Goal: Check status: Check status

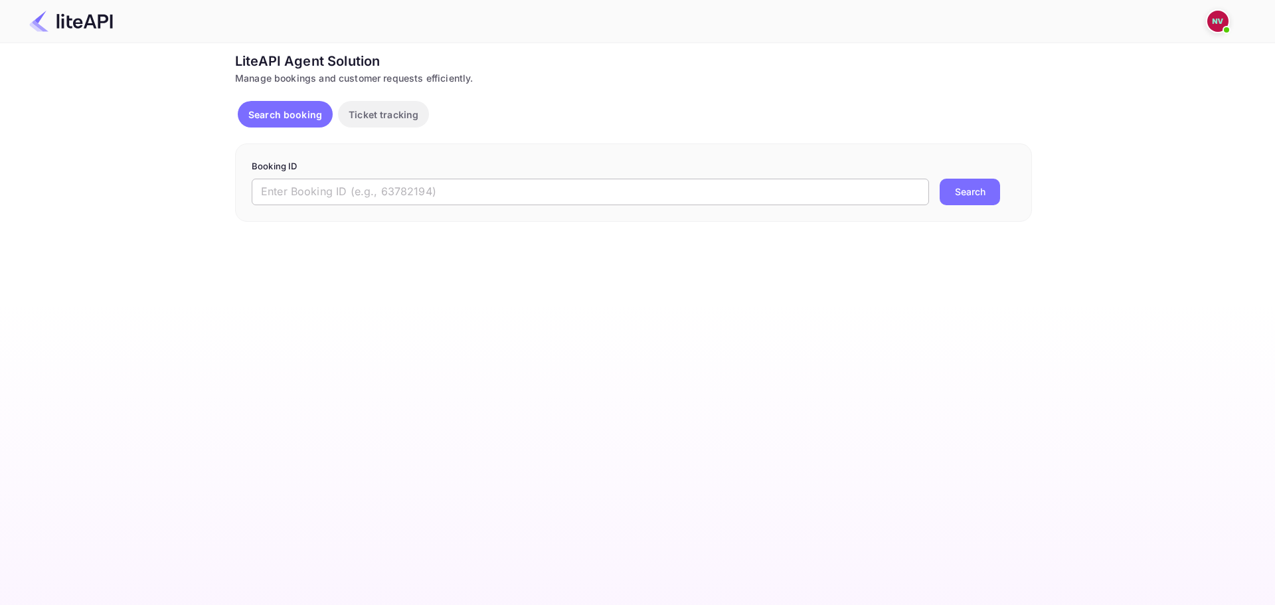
click at [357, 202] on input "text" at bounding box center [591, 192] width 678 height 27
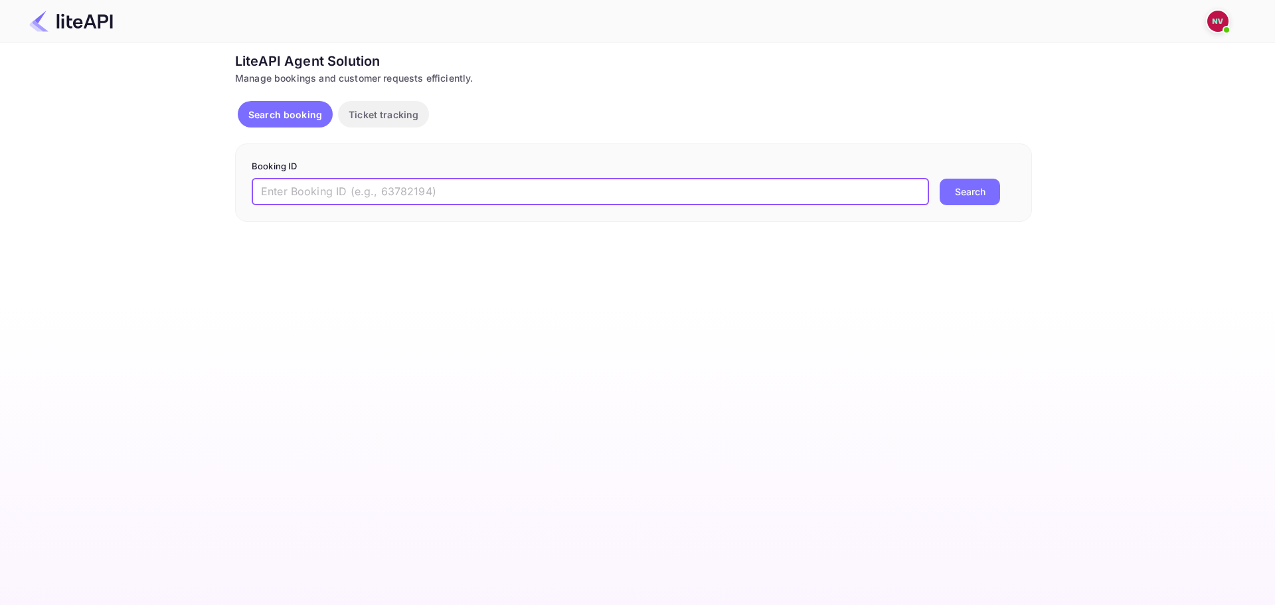
paste input "d18A53S9j"
type input "d18A53S9j"
click at [940, 179] on button "Search" at bounding box center [970, 192] width 60 height 27
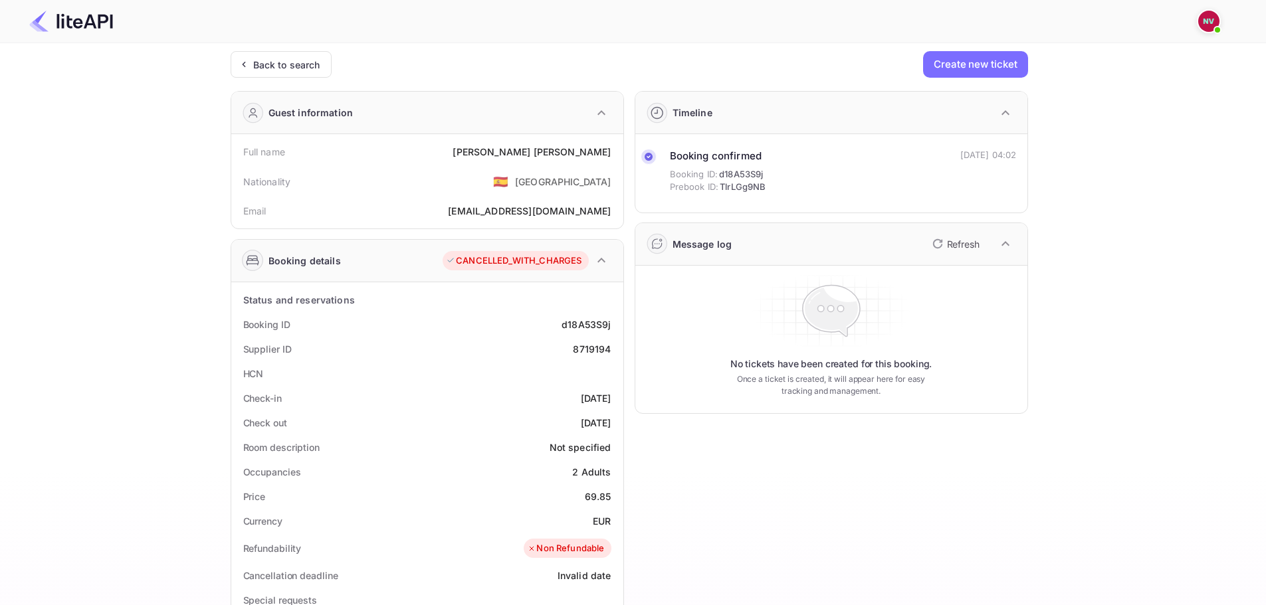
click at [598, 347] on div "8719194" at bounding box center [592, 349] width 38 height 14
copy div "8719194"
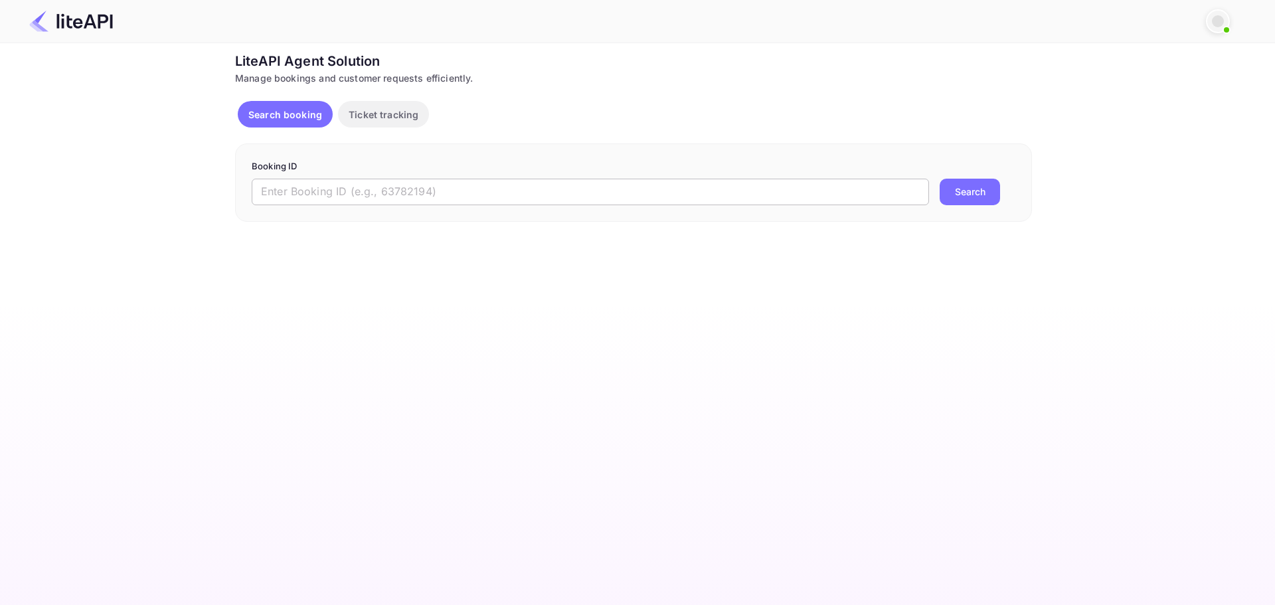
click at [536, 201] on input "text" at bounding box center [591, 192] width 678 height 27
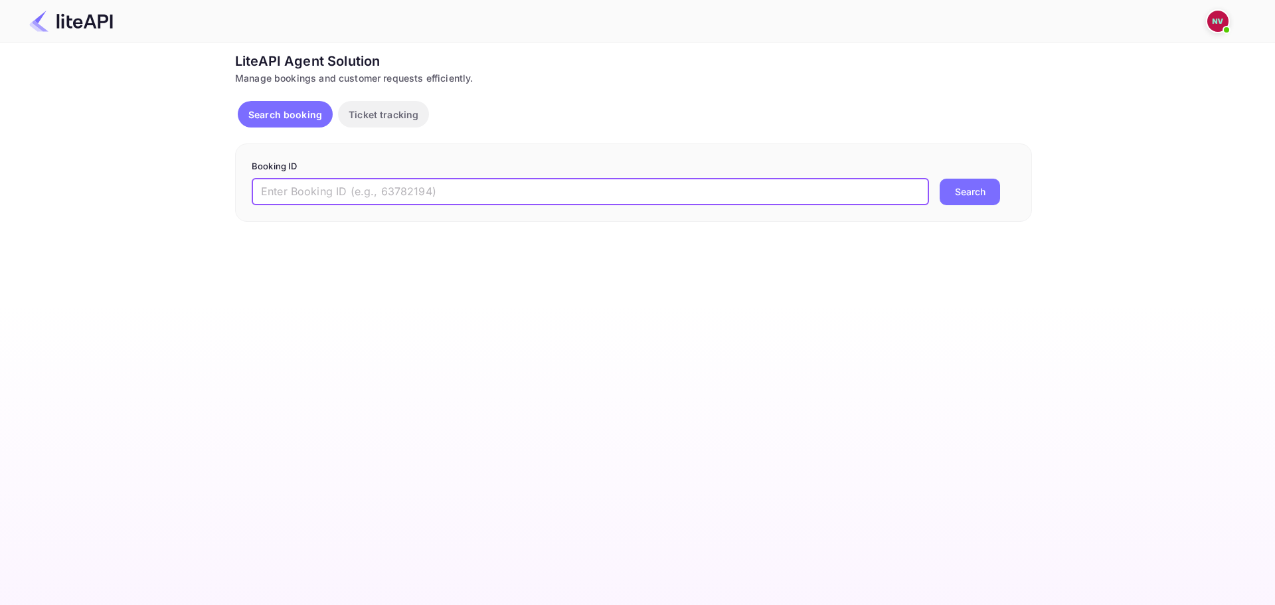
paste input "8814348"
type input "8814348"
click at [940, 179] on button "Search" at bounding box center [970, 192] width 60 height 27
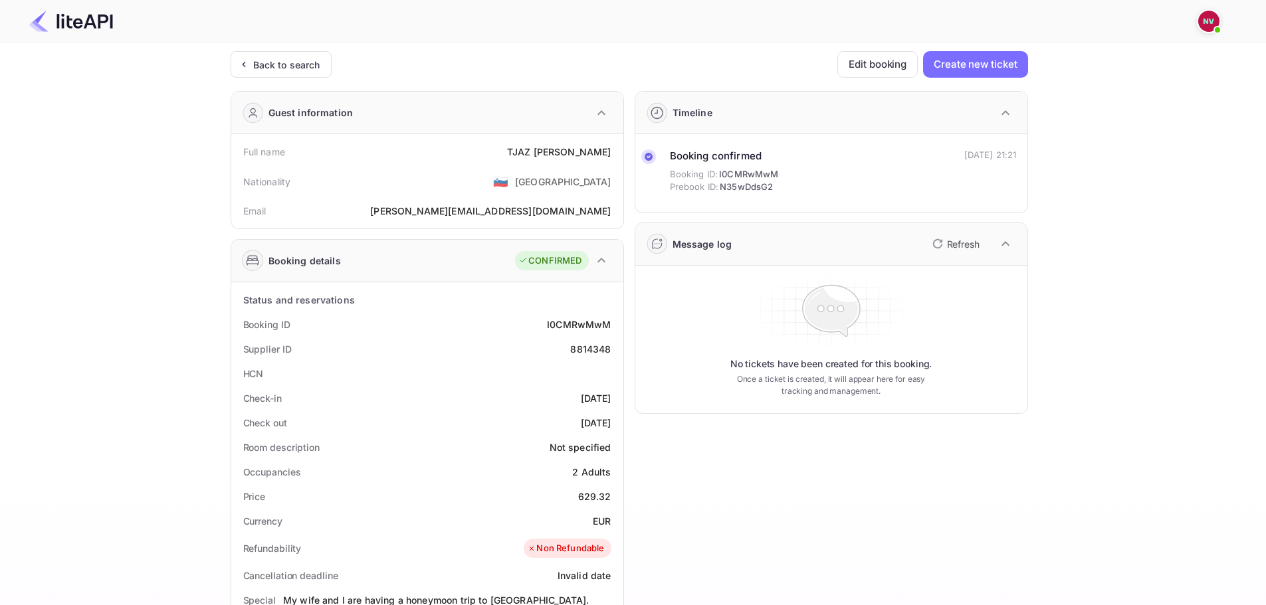
click at [589, 347] on div "8814348" at bounding box center [590, 349] width 41 height 14
click at [584, 329] on div "I0CMRwMwM" at bounding box center [579, 325] width 64 height 14
click at [584, 326] on div "I0CMRwMwM" at bounding box center [579, 325] width 64 height 14
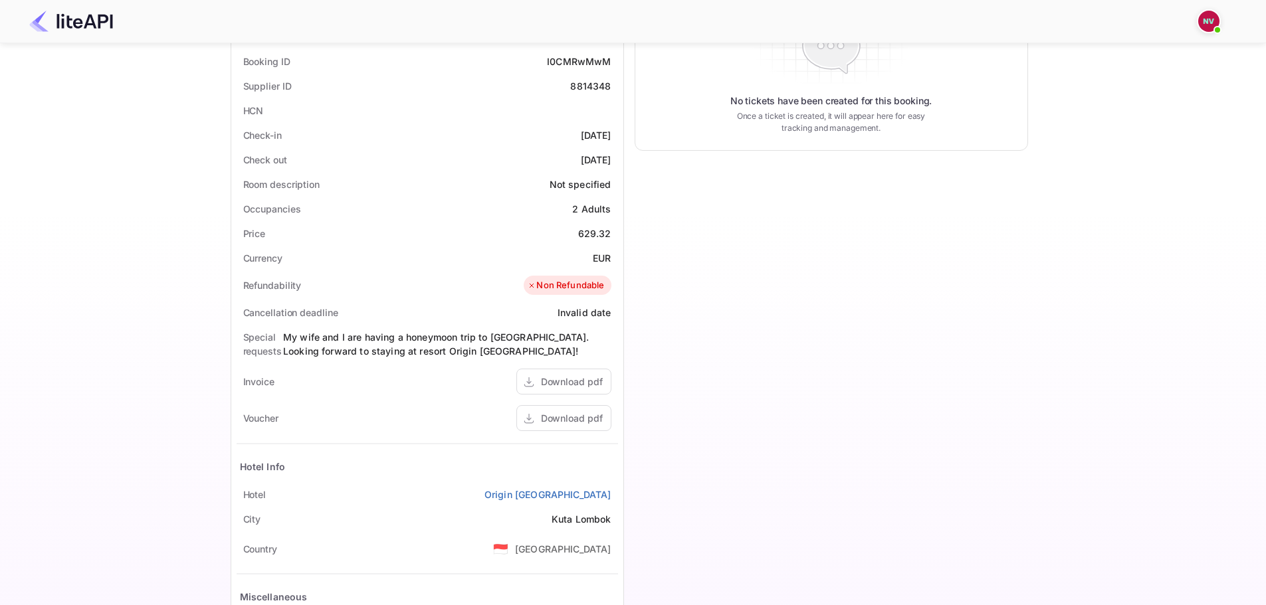
scroll to position [266, 0]
click at [795, 246] on div "Timeline Booking confirmed Booking ID: I0CMRwMwM Prebook ID: N35wDdsG2 09 Aug 2…" at bounding box center [826, 257] width 404 height 884
click at [590, 79] on div "8814348" at bounding box center [590, 83] width 41 height 14
copy div "8814348"
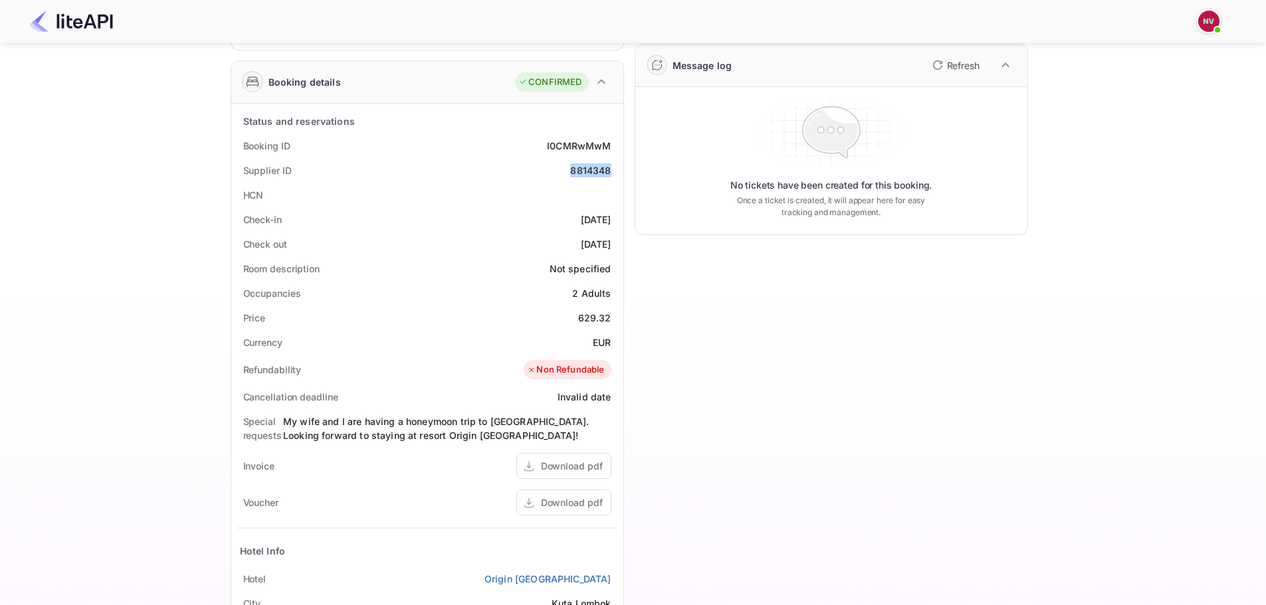
scroll to position [0, 0]
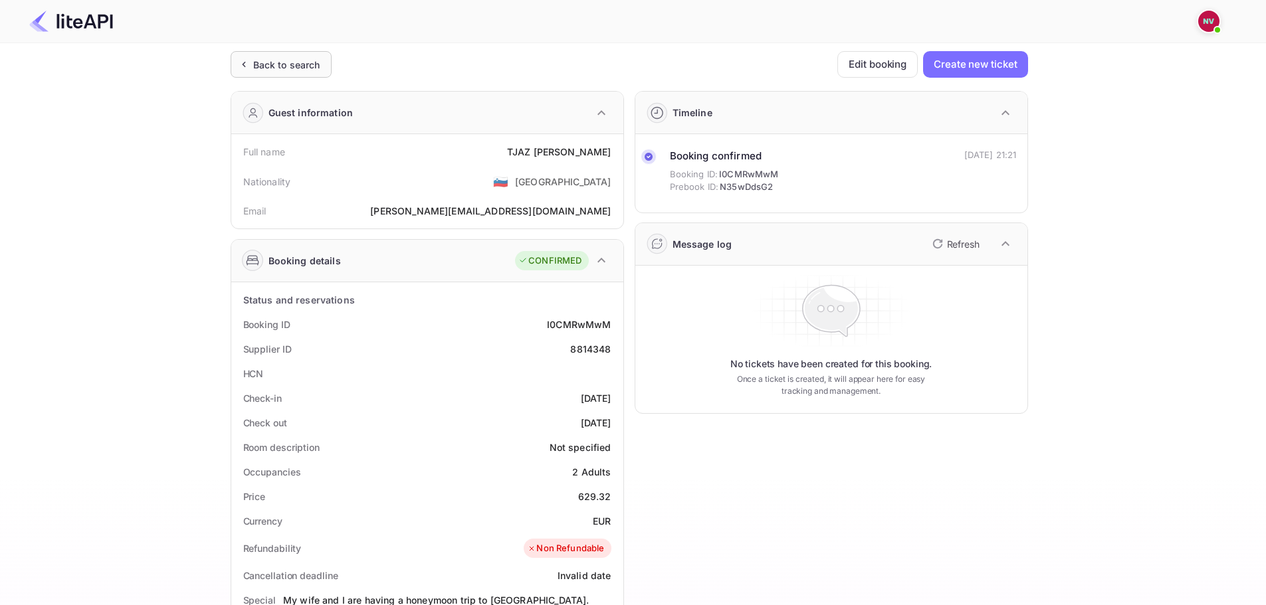
click at [282, 62] on div "Back to search" at bounding box center [286, 65] width 67 height 14
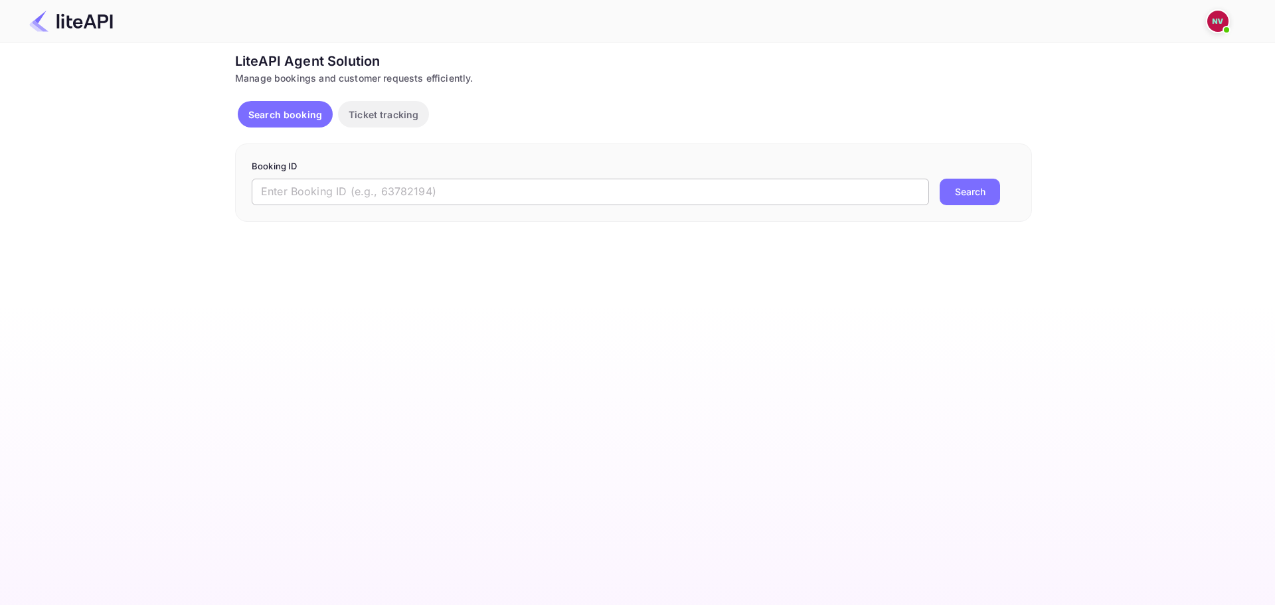
click at [723, 196] on input "text" at bounding box center [591, 192] width 678 height 27
paste input "8814348"
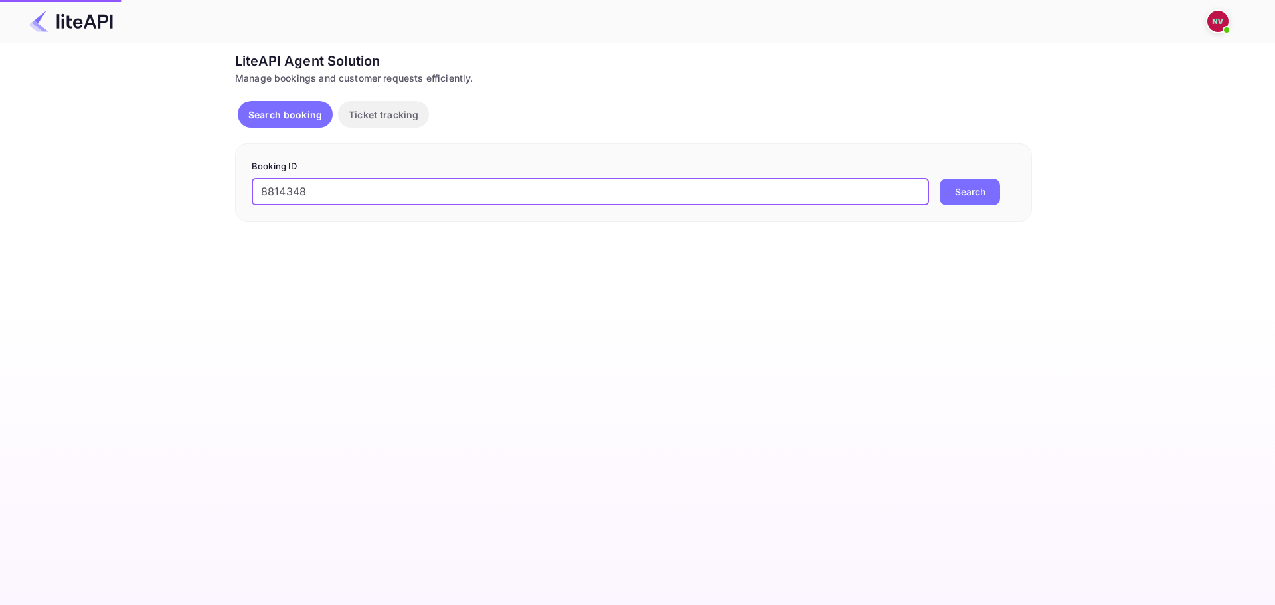
type input "8814348"
click at [940, 179] on button "Search" at bounding box center [970, 192] width 60 height 27
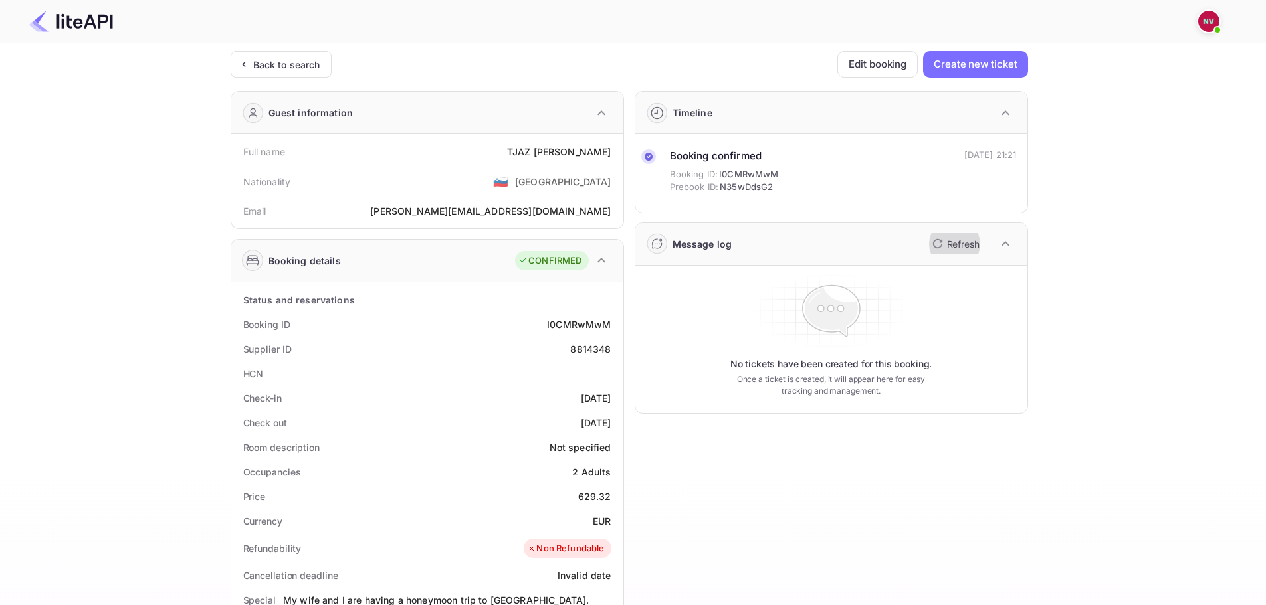
click at [945, 248] on button "Refresh" at bounding box center [954, 243] width 60 height 21
click at [935, 244] on icon "button" at bounding box center [937, 244] width 16 height 16
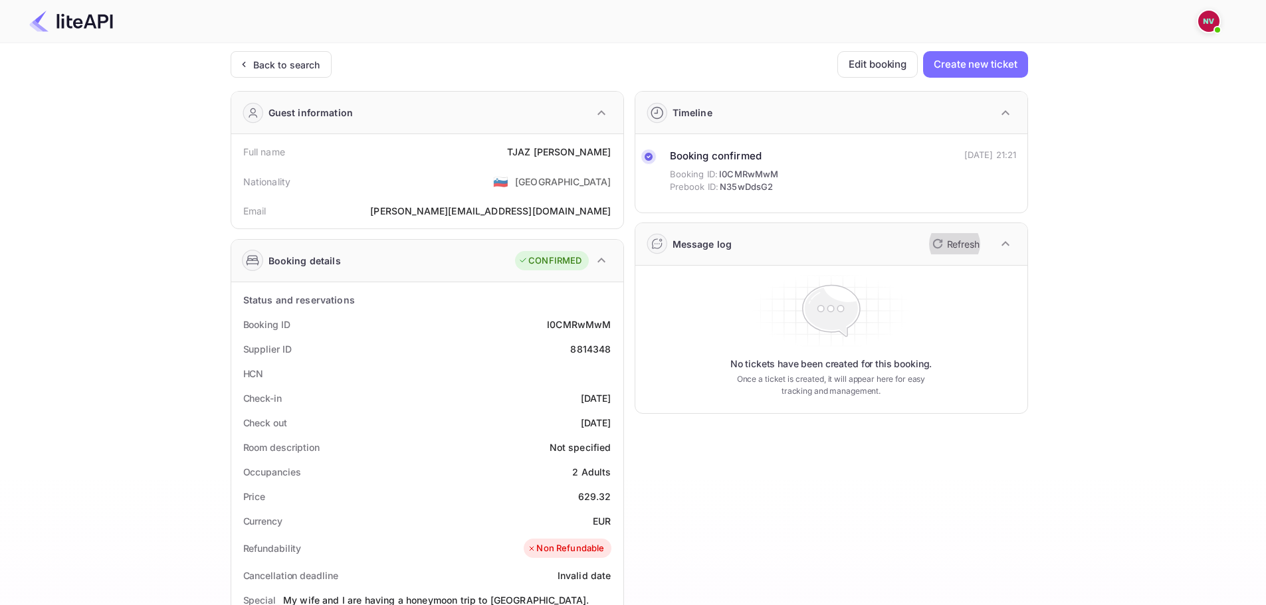
click at [935, 244] on icon "button" at bounding box center [937, 244] width 16 height 16
click at [941, 246] on icon "button" at bounding box center [937, 244] width 16 height 16
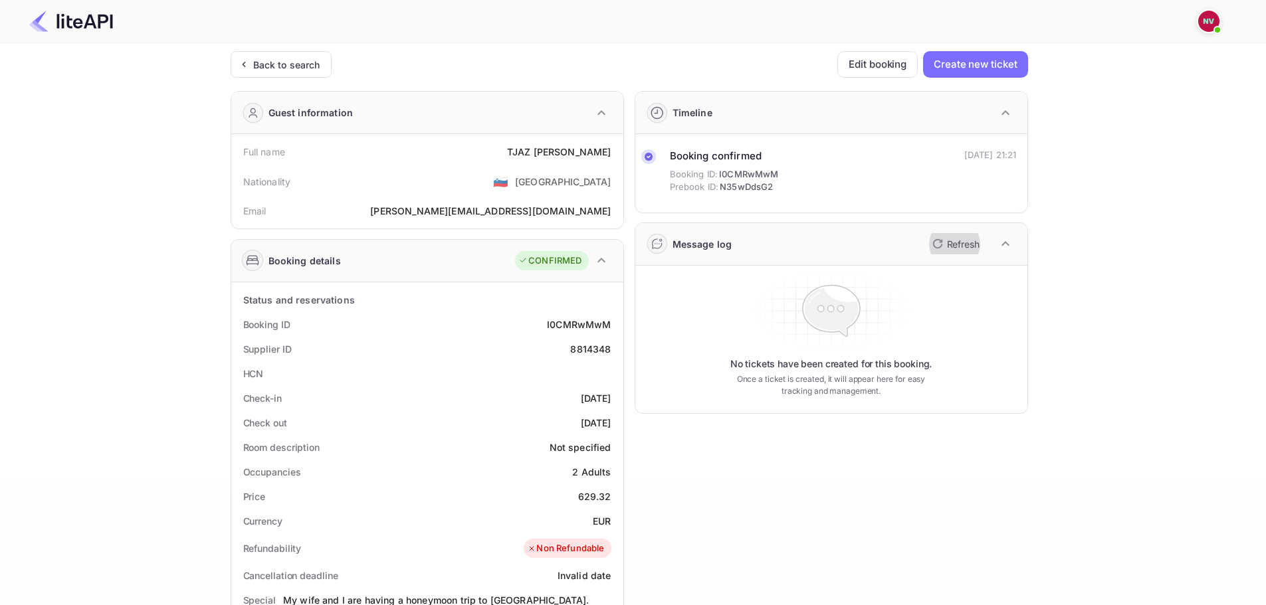
click at [937, 246] on icon "button" at bounding box center [937, 244] width 16 height 16
click at [949, 243] on p "Refresh" at bounding box center [963, 244] width 33 height 14
click at [931, 238] on icon "button" at bounding box center [937, 244] width 16 height 16
click at [937, 245] on icon "button" at bounding box center [937, 244] width 16 height 16
click at [937, 249] on icon "button" at bounding box center [937, 244] width 16 height 16
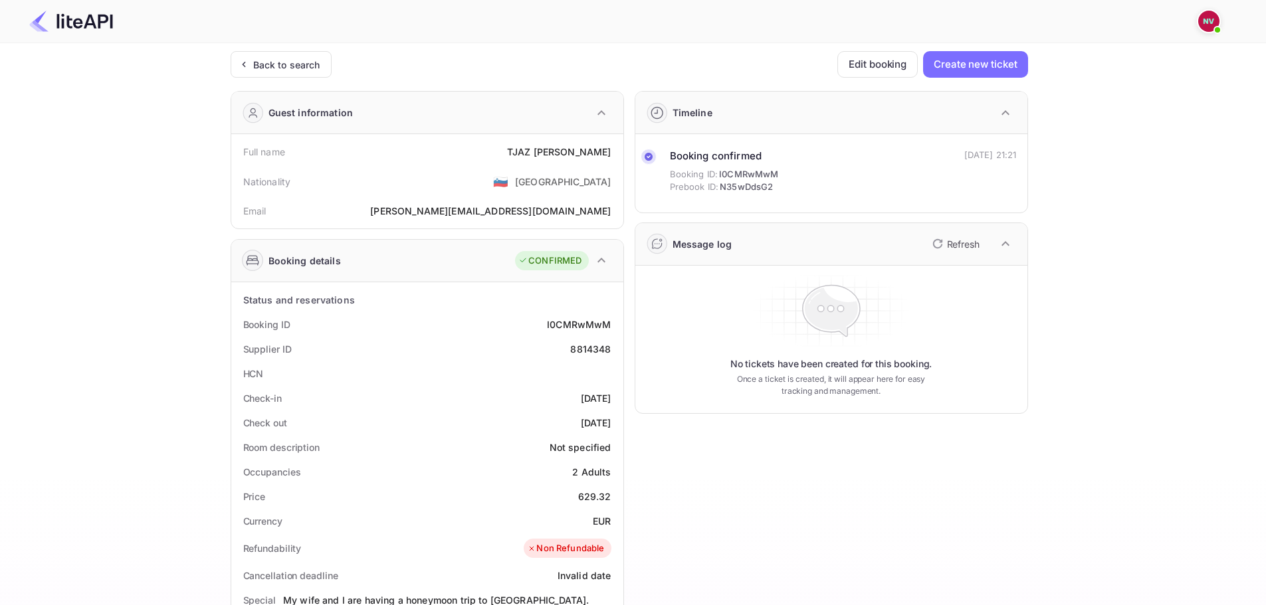
click at [934, 246] on icon "button" at bounding box center [937, 244] width 16 height 16
click at [935, 245] on icon "button" at bounding box center [937, 244] width 16 height 16
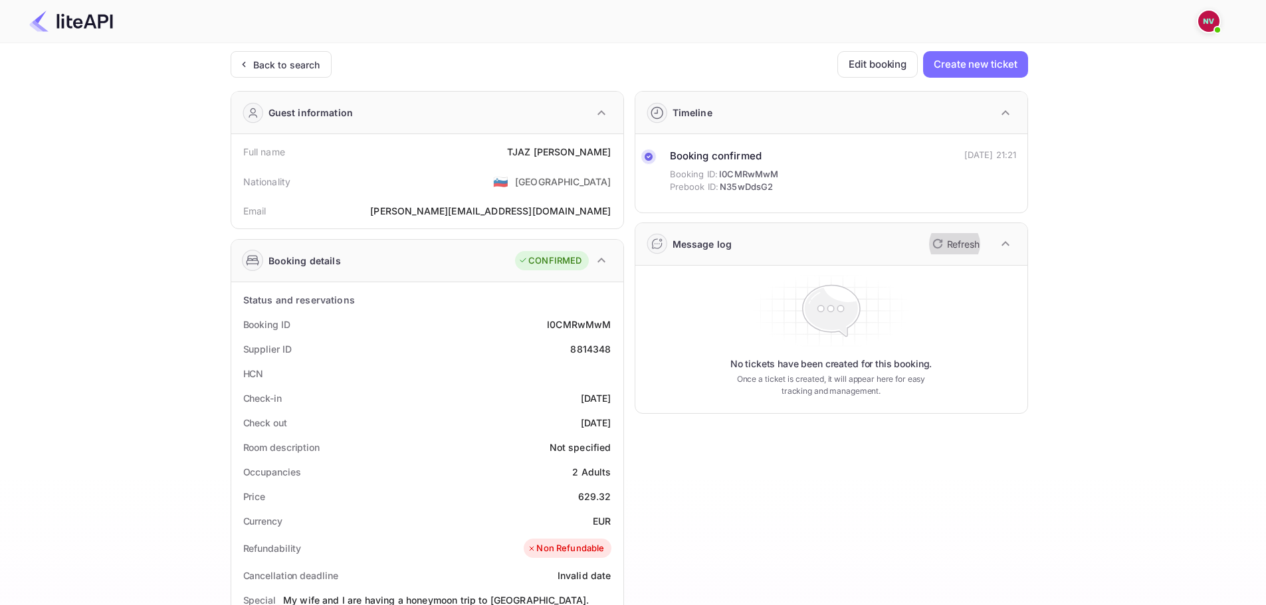
click at [944, 245] on icon "button" at bounding box center [937, 244] width 16 height 16
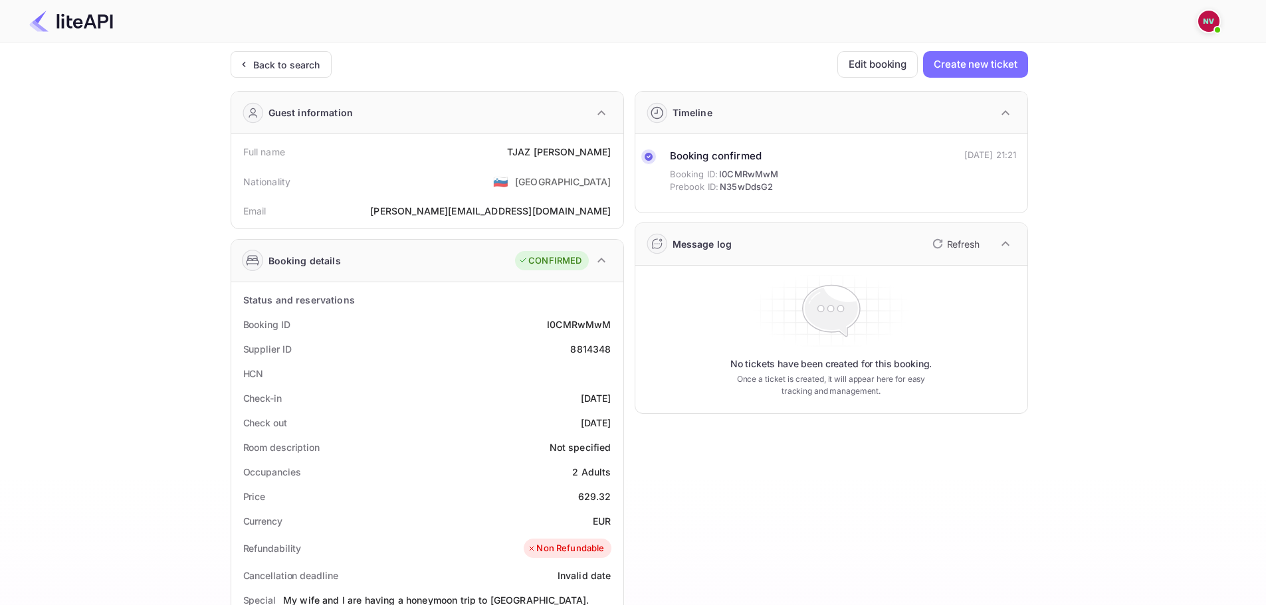
click at [944, 245] on icon "button" at bounding box center [937, 244] width 16 height 16
click at [934, 240] on icon "button" at bounding box center [937, 244] width 16 height 16
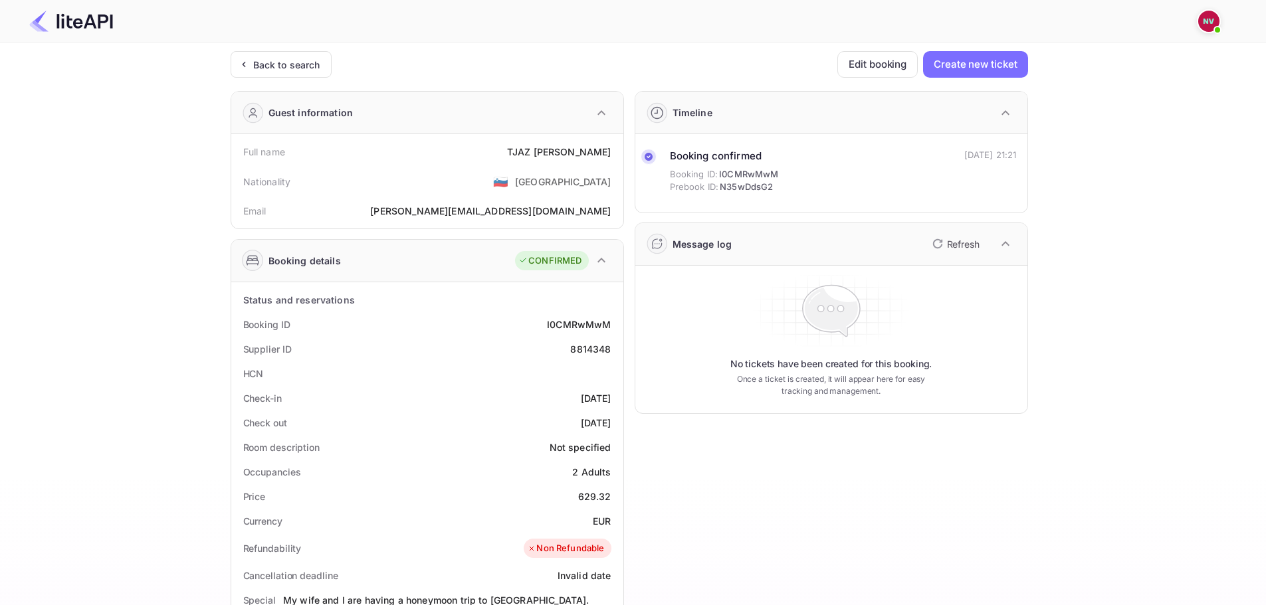
click at [934, 240] on icon "button" at bounding box center [937, 244] width 16 height 16
click at [953, 246] on p "Refresh" at bounding box center [963, 244] width 33 height 14
click at [937, 245] on icon "button" at bounding box center [937, 244] width 16 height 16
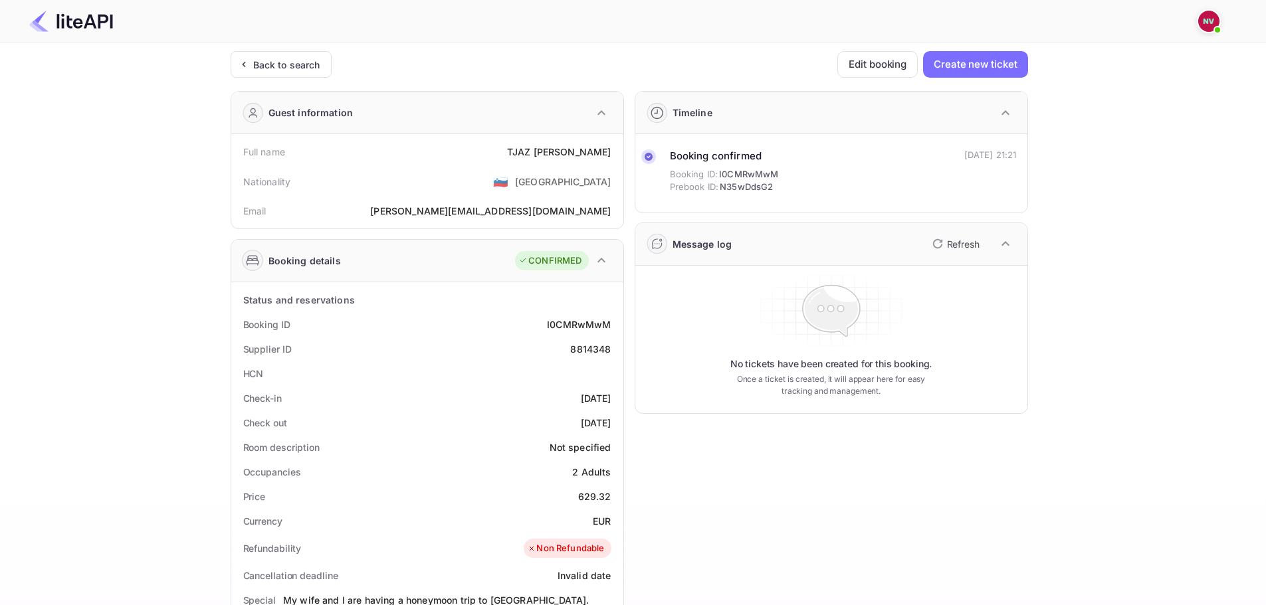
click at [937, 245] on icon "button" at bounding box center [937, 244] width 16 height 16
click at [938, 241] on icon "button" at bounding box center [937, 244] width 16 height 16
click at [937, 251] on icon "button" at bounding box center [937, 244] width 16 height 16
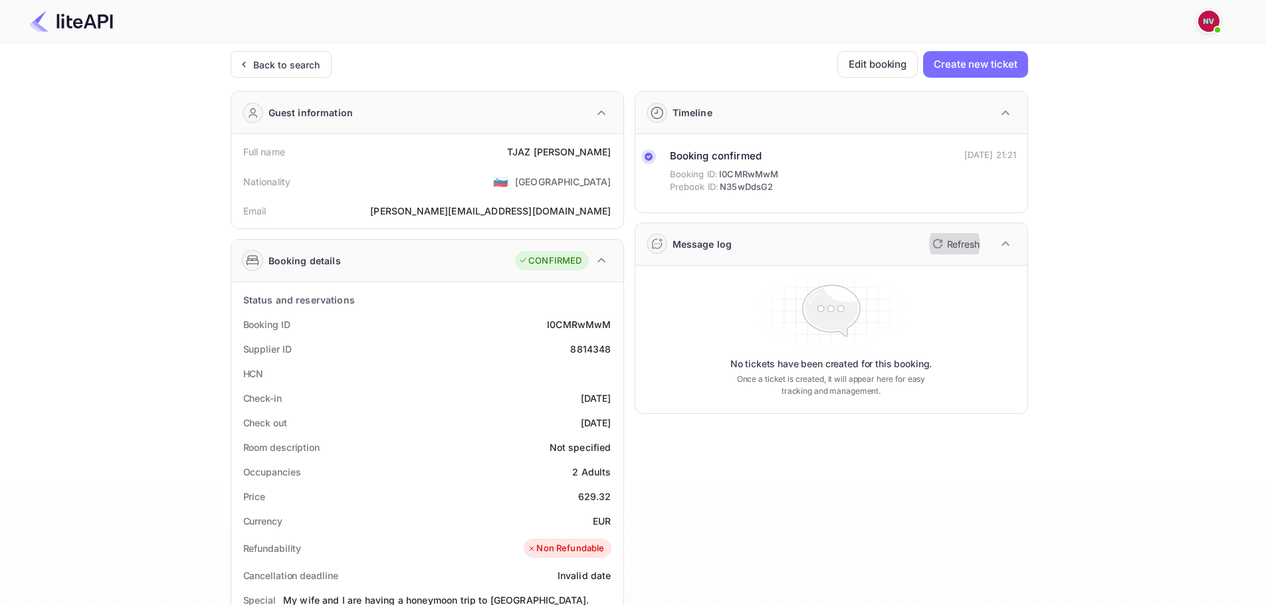
click at [945, 246] on button "Refresh" at bounding box center [954, 243] width 60 height 21
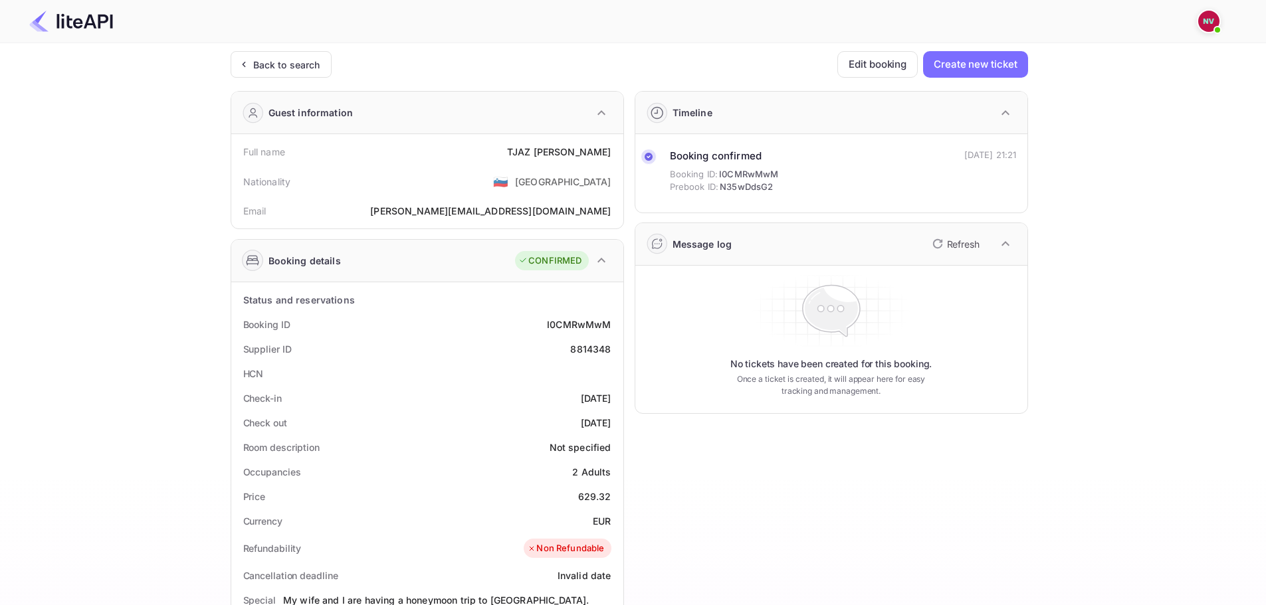
click at [945, 246] on button "Refresh" at bounding box center [954, 243] width 60 height 21
click at [929, 252] on button "Refresh" at bounding box center [954, 243] width 60 height 21
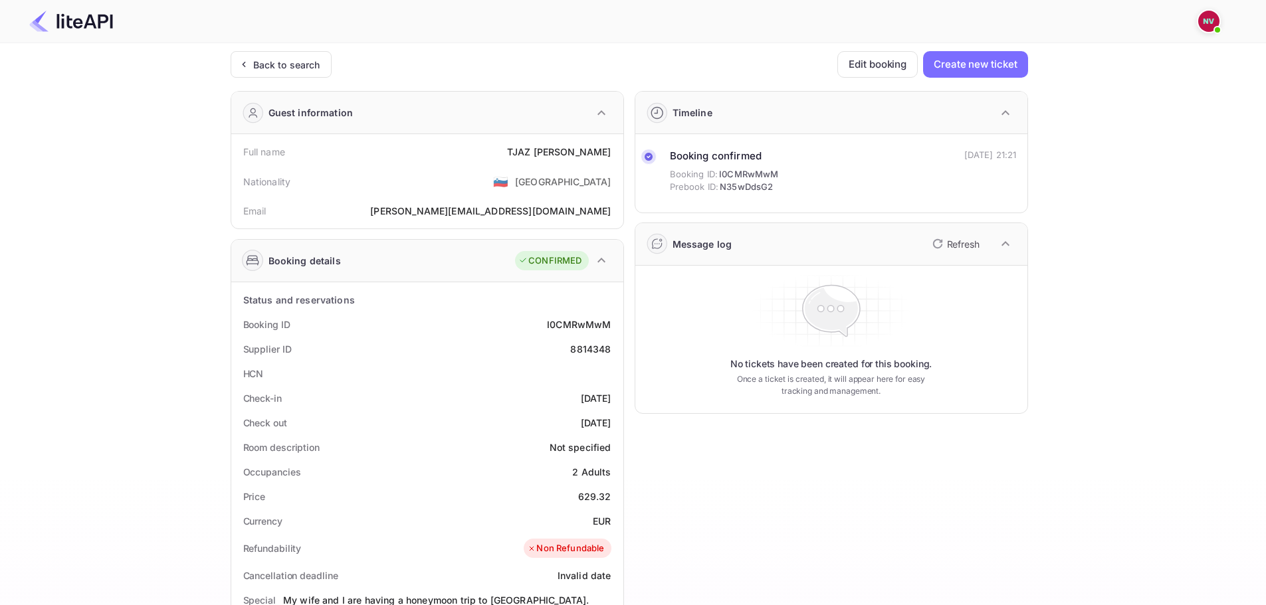
click at [957, 234] on button "Refresh" at bounding box center [954, 243] width 60 height 21
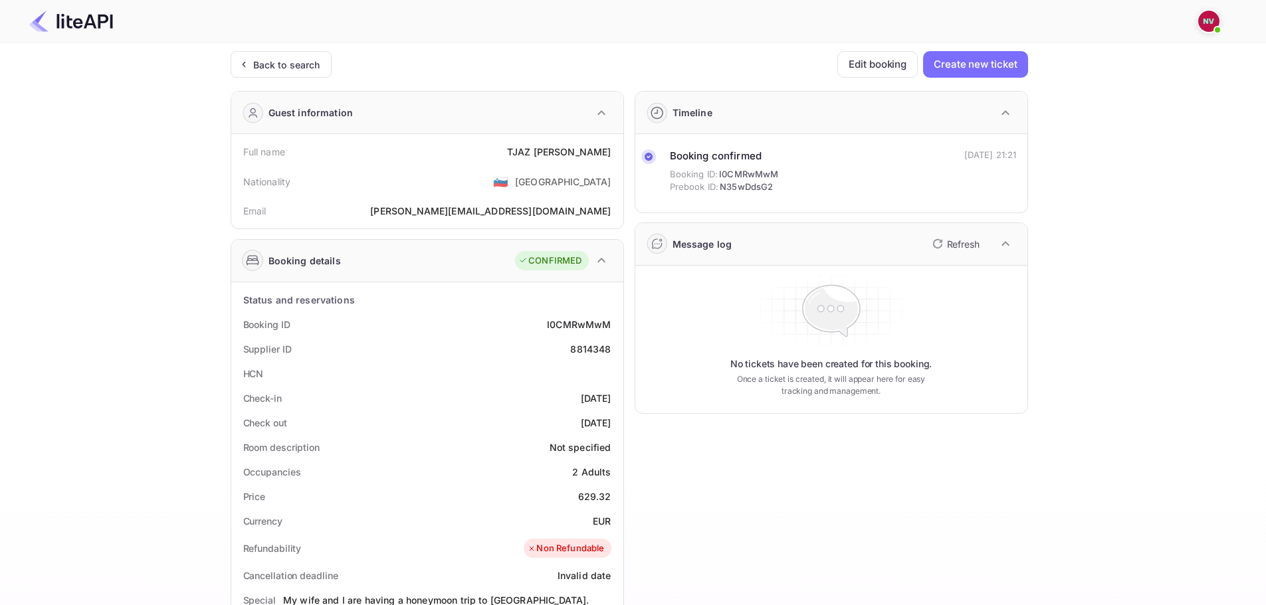
click at [954, 238] on p "Refresh" at bounding box center [963, 244] width 33 height 14
click at [302, 66] on div "Back to search" at bounding box center [286, 65] width 67 height 14
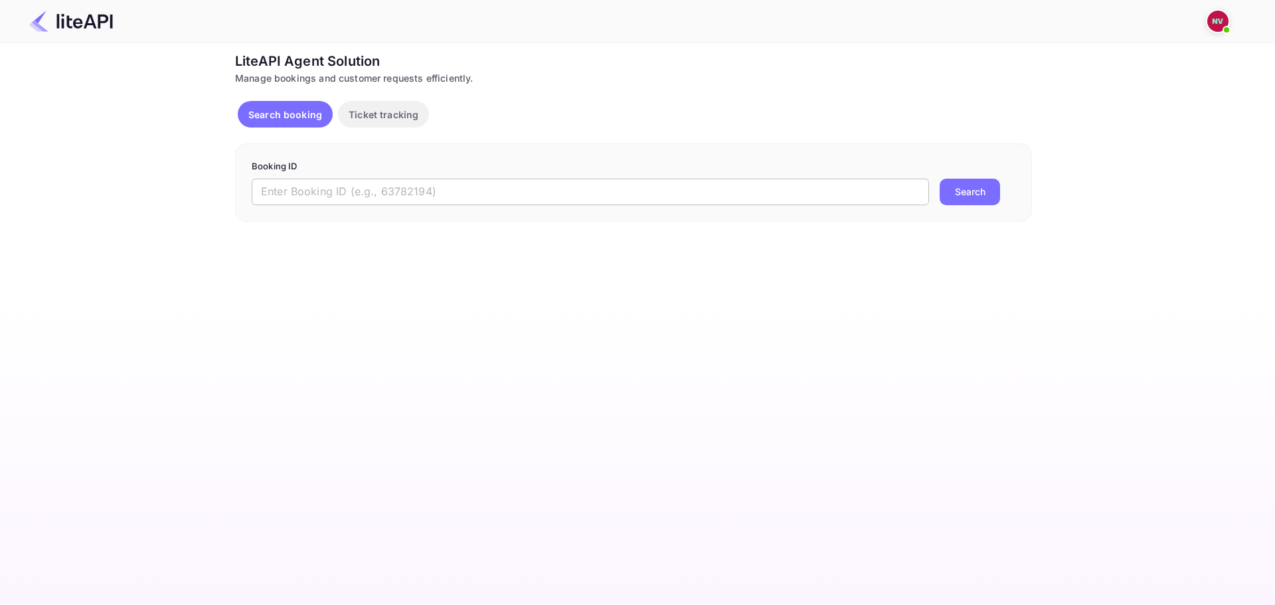
click at [433, 198] on input "text" at bounding box center [591, 192] width 678 height 27
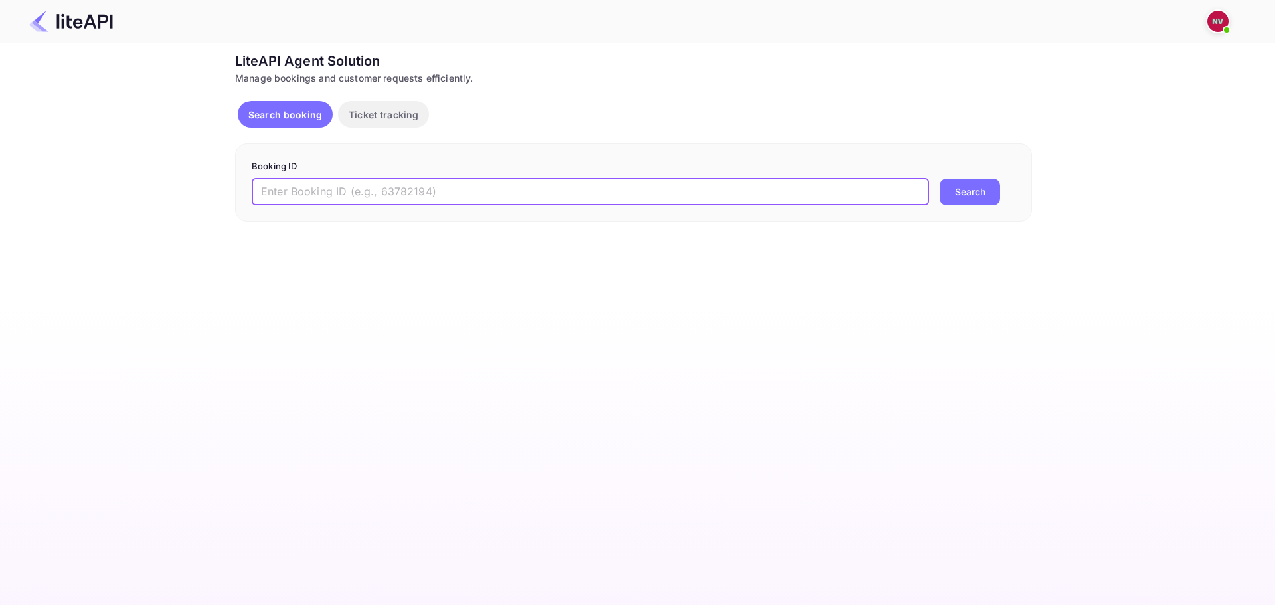
paste input "8814348"
type input "8814348"
click at [940, 179] on button "Search" at bounding box center [970, 192] width 60 height 27
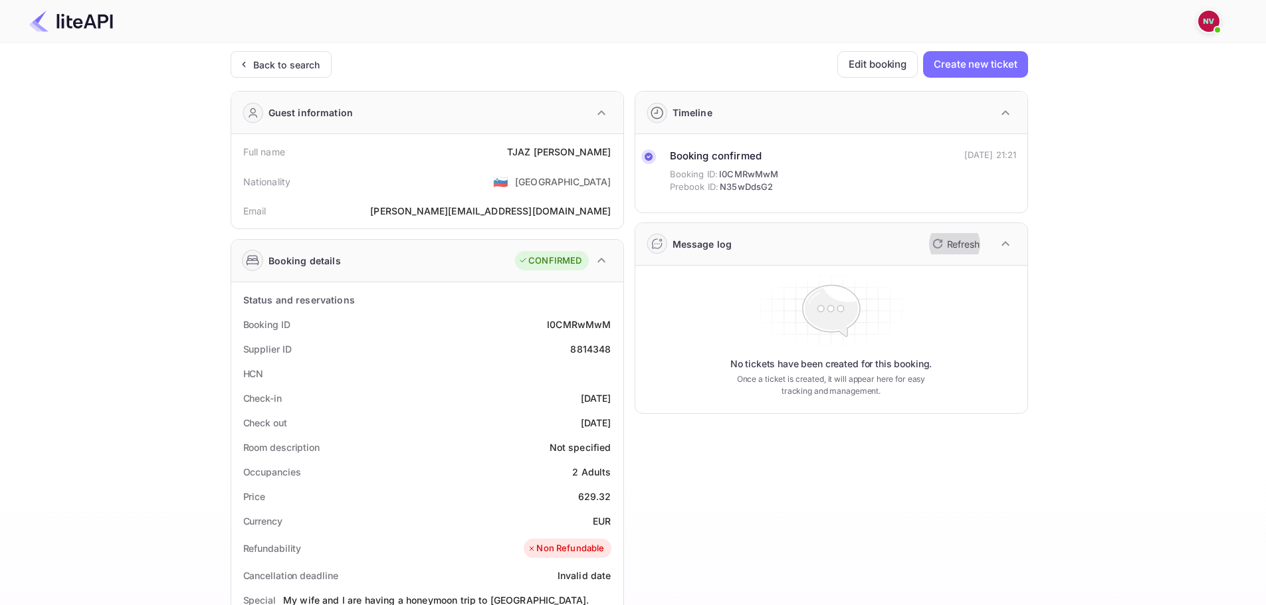
click at [947, 245] on p "Refresh" at bounding box center [963, 244] width 33 height 14
click at [940, 242] on icon "button" at bounding box center [936, 243] width 9 height 9
click at [942, 252] on icon "button" at bounding box center [937, 244] width 16 height 16
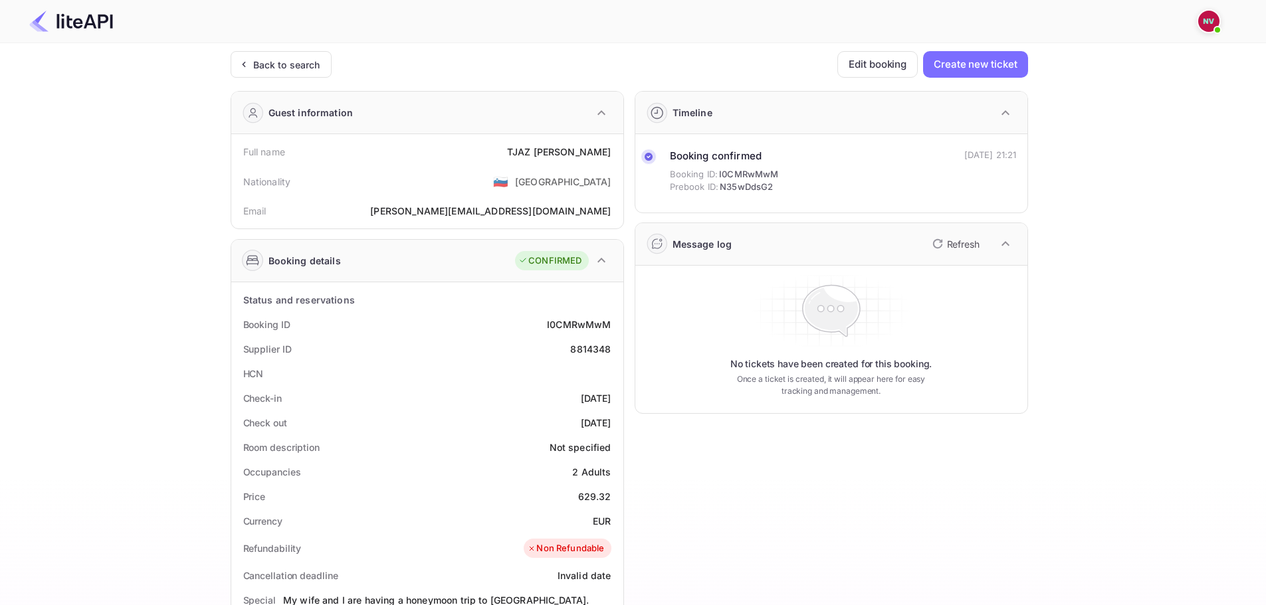
click at [950, 244] on p "Refresh" at bounding box center [963, 244] width 33 height 14
click at [950, 241] on p "Refresh" at bounding box center [963, 244] width 33 height 14
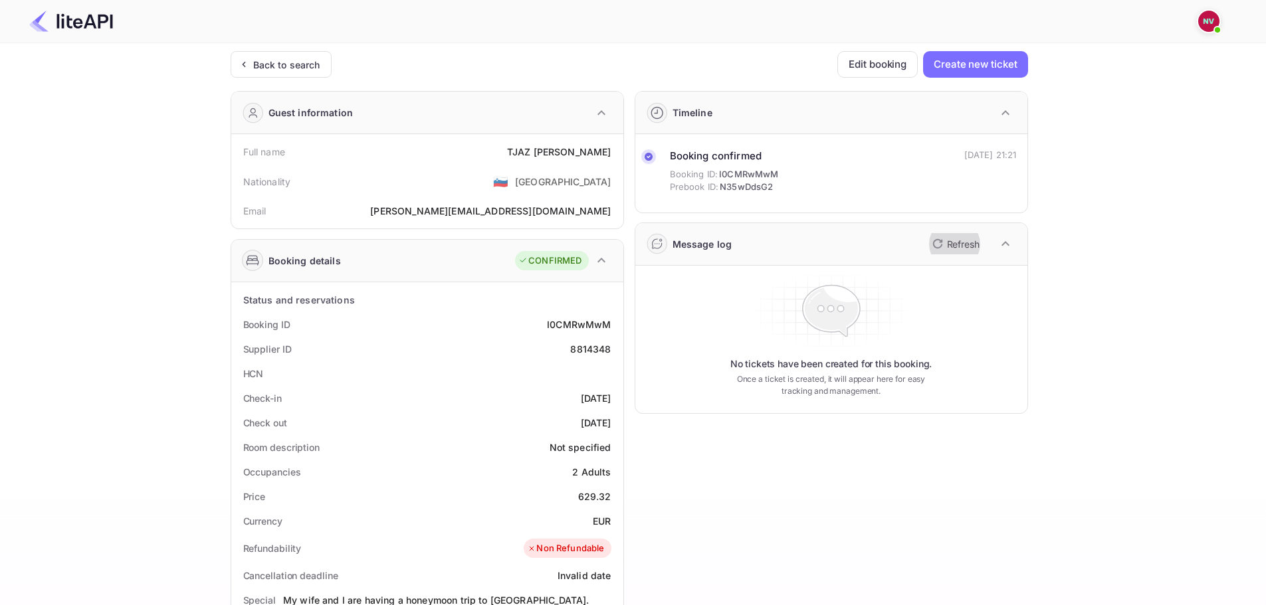
click at [950, 241] on p "Refresh" at bounding box center [963, 244] width 33 height 14
click at [1079, 277] on div "Ticket Affiliate URL https://www.nuitee.com/ Business partner name Nuitee Trave…" at bounding box center [629, 507] width 1226 height 913
